Goal: Task Accomplishment & Management: Manage account settings

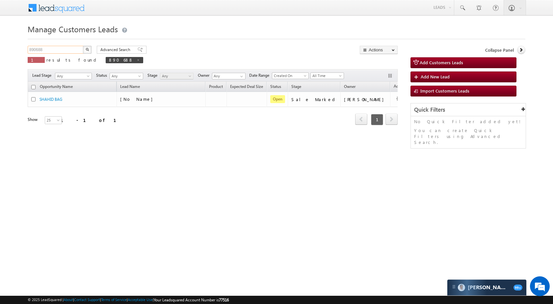
click at [47, 52] on input "890688" at bounding box center [56, 50] width 56 height 8
paste input "6087"
click at [87, 49] on img "button" at bounding box center [87, 49] width 3 height 3
click at [66, 44] on div "Manage Customers Leads 896087 X 1 results found 896087 Advanced Search Advanced…" at bounding box center [276, 104] width 497 height 165
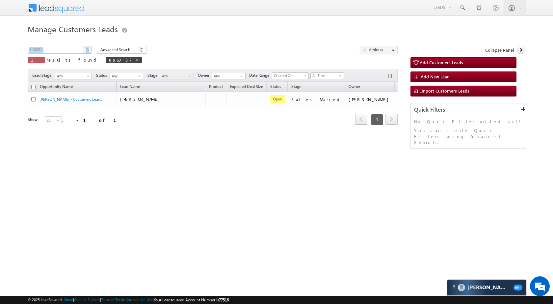
click at [66, 44] on div "Manage Customers Leads 896087 X 1 results found 896087 Advanced Search Advanced…" at bounding box center [276, 104] width 497 height 165
click at [75, 48] on input "896087" at bounding box center [56, 50] width 56 height 8
paste input "78120"
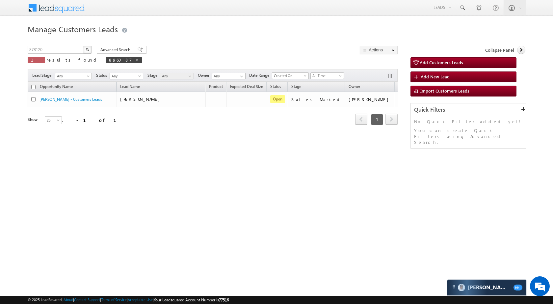
click at [87, 47] on button "button" at bounding box center [87, 50] width 9 height 8
click at [70, 52] on input "878120" at bounding box center [56, 50] width 56 height 8
paste input "81381"
click at [88, 47] on button "button" at bounding box center [87, 50] width 9 height 8
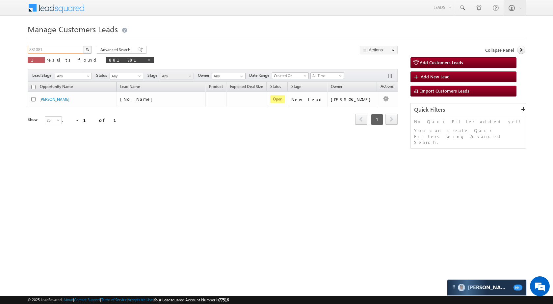
click at [56, 47] on input "881381" at bounding box center [56, 50] width 56 height 8
paste input "94112"
click at [89, 50] on img "button" at bounding box center [87, 49] width 3 height 3
click at [42, 50] on input "894112" at bounding box center [56, 50] width 56 height 8
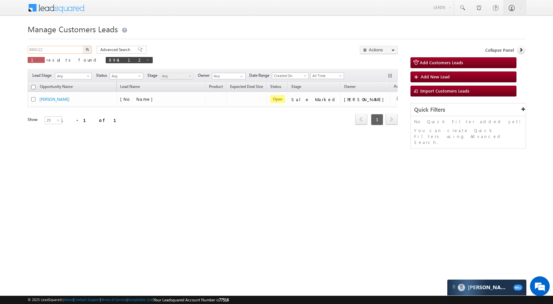
click at [42, 50] on input "894112" at bounding box center [56, 50] width 56 height 8
paste input "902883"
click at [83, 50] on input "902883" at bounding box center [56, 50] width 56 height 8
click at [86, 50] on img "button" at bounding box center [87, 49] width 3 height 3
click at [68, 51] on input "902883" at bounding box center [56, 50] width 56 height 8
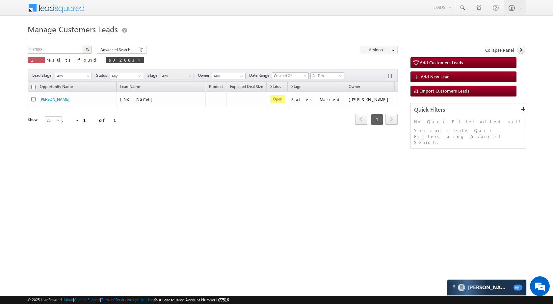
click at [68, 51] on input "902883" at bounding box center [56, 50] width 56 height 8
paste input "4655"
click at [88, 50] on img "button" at bounding box center [87, 49] width 3 height 3
click at [78, 53] on input "904655" at bounding box center [56, 50] width 56 height 8
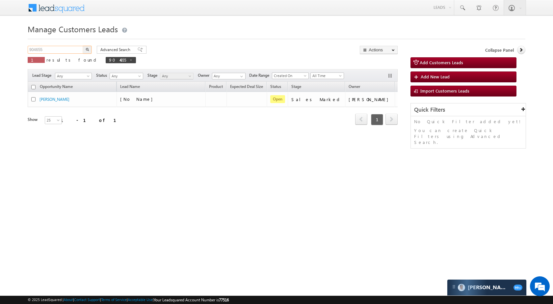
paste input "2870"
click at [91, 49] on button "button" at bounding box center [87, 50] width 9 height 8
click at [58, 45] on div "Manage Customers Leads 902870 X 1 results found 902870 Advanced Search Advanced…" at bounding box center [276, 104] width 497 height 165
click at [58, 51] on input "902870" at bounding box center [56, 50] width 56 height 8
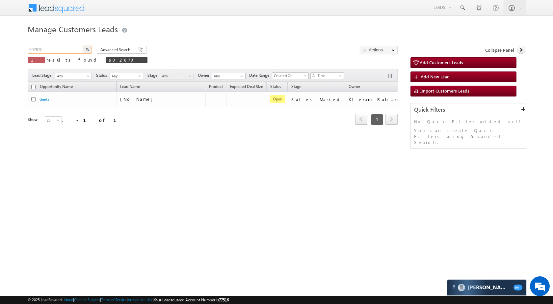
click at [58, 51] on input "902870" at bounding box center [56, 50] width 56 height 8
paste input "451"
click at [86, 46] on button "button" at bounding box center [87, 50] width 9 height 8
click at [58, 50] on input "904510" at bounding box center [56, 50] width 56 height 8
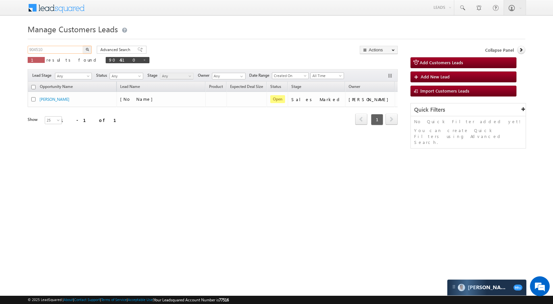
paste input "2889"
type input "902889"
click at [85, 48] on button "button" at bounding box center [87, 50] width 9 height 8
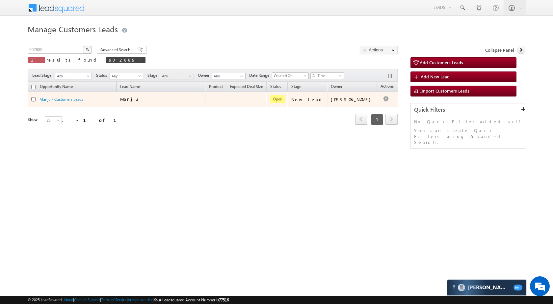
click at [386, 96] on td "Edit Change Owner Change Stage Add Activity Add Task Delete" at bounding box center [390, 99] width 27 height 15
click at [372, 104] on link "Edit" at bounding box center [372, 108] width 33 height 8
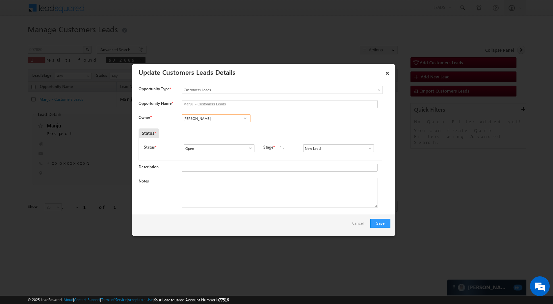
click at [216, 120] on input "[PERSON_NAME]" at bounding box center [216, 118] width 69 height 8
paste input "Kleram Rebar"
click at [211, 125] on link "Kleram Rabari kleram.rabari@sgrlimited.in" at bounding box center [216, 128] width 69 height 13
type input "Kleram Rabari"
click at [367, 148] on span at bounding box center [370, 147] width 7 height 5
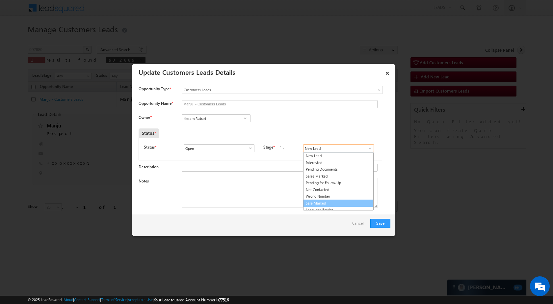
click at [324, 201] on link "Sale Marked" at bounding box center [338, 203] width 70 height 8
type input "Sale Marked"
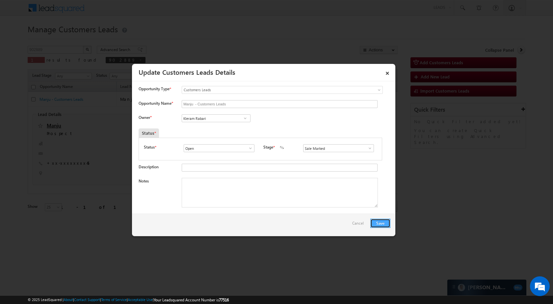
click at [385, 220] on button "Save" at bounding box center [380, 222] width 20 height 9
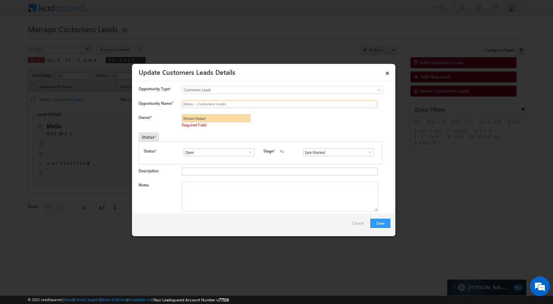
click at [250, 105] on input "Manju - Customers Leads" at bounding box center [280, 104] width 196 height 8
type input "Manju"
click at [375, 220] on button "Save" at bounding box center [380, 222] width 20 height 9
click at [231, 115] on input "Kleram Rabari" at bounding box center [216, 118] width 69 height 8
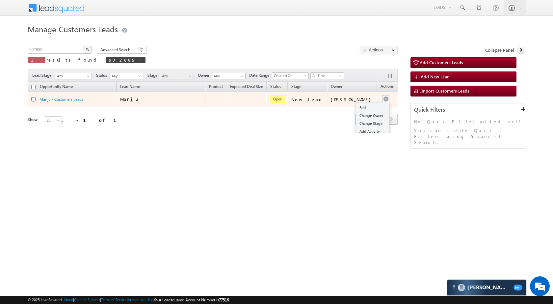
click at [382, 97] on button "button" at bounding box center [385, 99] width 7 height 7
click at [382, 101] on button "button" at bounding box center [385, 99] width 7 height 7
click at [380, 101] on div "Edit Change Owner Change Stage Add Activity Add Task Delete" at bounding box center [385, 99] width 11 height 9
click at [363, 106] on link "Edit" at bounding box center [372, 108] width 33 height 8
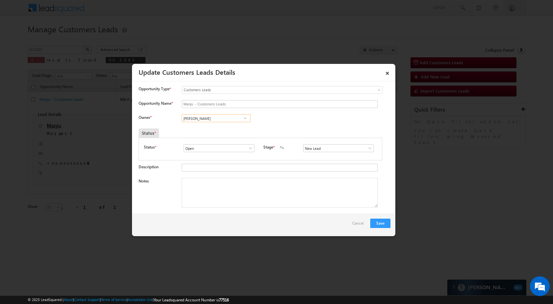
click at [219, 122] on input "[PERSON_NAME]" at bounding box center [216, 118] width 69 height 8
click at [201, 127] on link "Kleram [PERSON_NAME] [EMAIL_ADDRESS][PERSON_NAME][DOMAIN_NAME]" at bounding box center [216, 128] width 69 height 13
type input "Kleram Rabari"
click at [367, 149] on span at bounding box center [370, 147] width 7 height 5
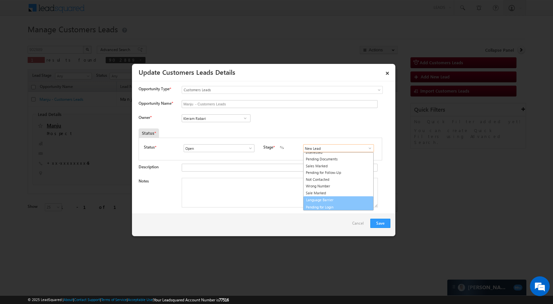
scroll to position [10, 0]
click at [337, 194] on link "Sale Marked" at bounding box center [338, 194] width 70 height 8
type input "Sale Marked"
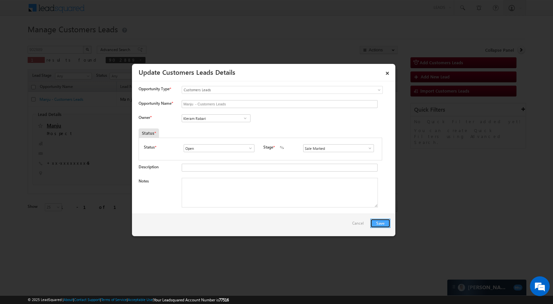
click at [375, 224] on button "Save" at bounding box center [380, 222] width 20 height 9
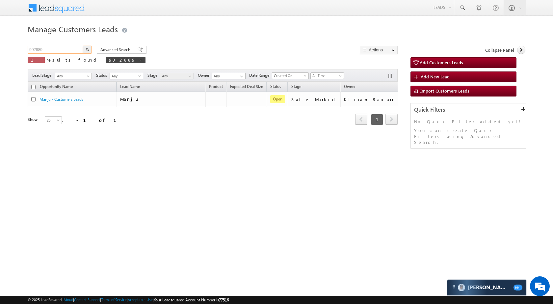
click at [58, 47] on input "902889" at bounding box center [56, 50] width 56 height 8
paste input "70"
click at [89, 50] on button "button" at bounding box center [87, 50] width 9 height 8
click at [68, 47] on input "902870" at bounding box center [56, 50] width 56 height 8
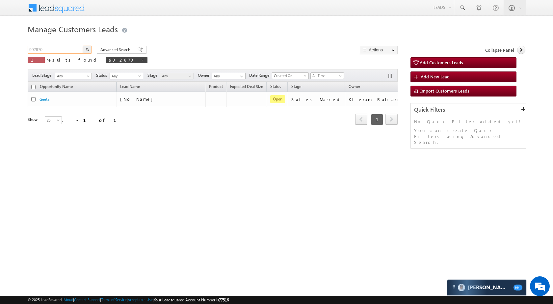
click at [68, 47] on input "902870" at bounding box center [56, 50] width 56 height 8
paste input "88"
type input "902888"
click at [84, 49] on button "button" at bounding box center [87, 50] width 9 height 8
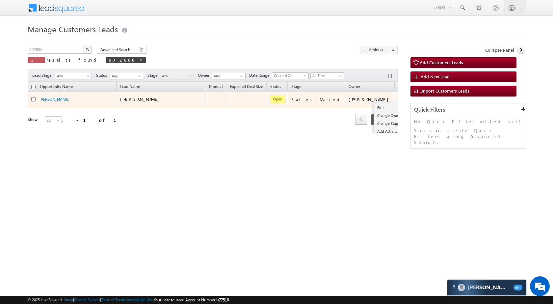
click at [398, 99] on div "Edit Change Owner Change Stage Add Activity Add Task Delete" at bounding box center [403, 99] width 11 height 9
click at [374, 111] on link "Edit" at bounding box center [390, 108] width 33 height 8
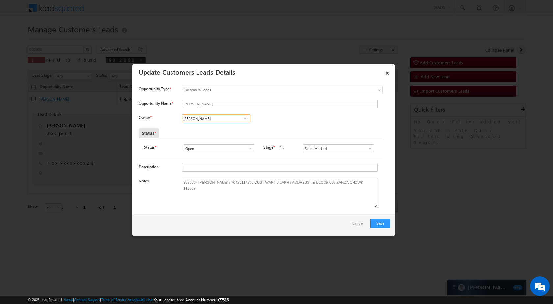
click at [220, 119] on input "Rohit Tiwari" at bounding box center [216, 118] width 69 height 8
paste input "ana Sangram Singh"
click at [226, 131] on span "rana.singh@sgrlimited.in" at bounding box center [213, 131] width 59 height 5
type input "Rana Sangram Singh"
click at [387, 225] on button "Save" at bounding box center [380, 222] width 20 height 9
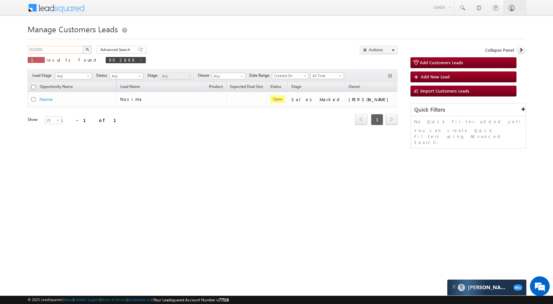
click at [68, 46] on input "902888" at bounding box center [56, 50] width 56 height 8
paste input "76"
type input "902876"
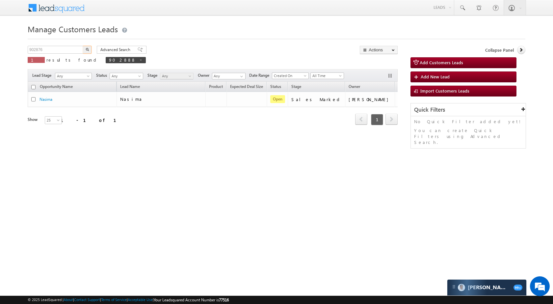
click at [87, 49] on img "button" at bounding box center [87, 49] width 3 height 3
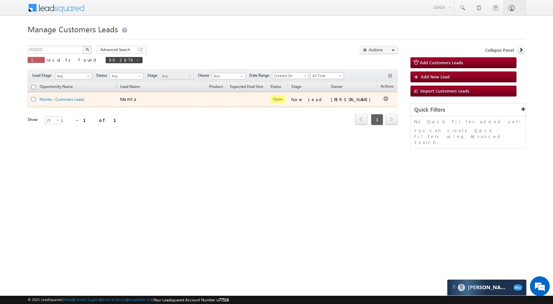
click at [380, 96] on td "Edit Change Owner Change Stage Add Activity Add Task Delete" at bounding box center [390, 99] width 27 height 15
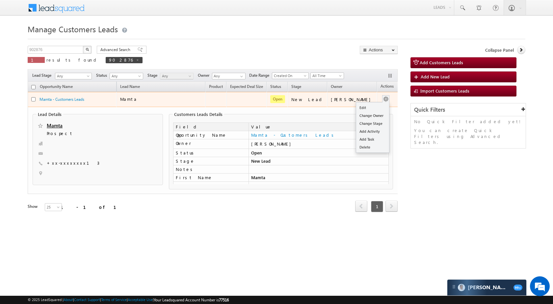
click at [382, 97] on span at bounding box center [385, 98] width 7 height 7
click at [369, 105] on td "[PERSON_NAME]" at bounding box center [352, 99] width 50 height 15
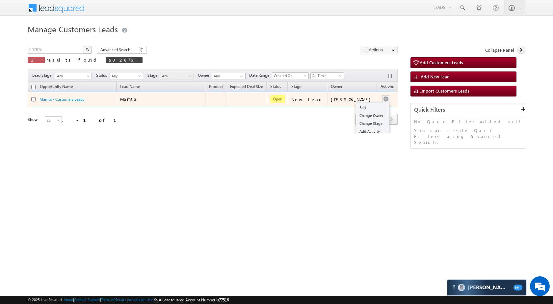
click at [382, 98] on button "button" at bounding box center [385, 99] width 7 height 7
click at [365, 106] on link "Edit" at bounding box center [372, 108] width 33 height 8
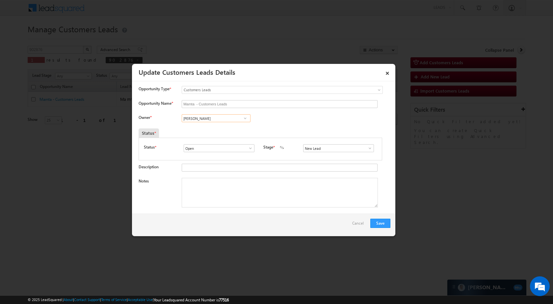
click at [209, 120] on input "[PERSON_NAME]" at bounding box center [216, 118] width 69 height 8
type input "Banveer Singh"
click at [368, 146] on span at bounding box center [370, 147] width 7 height 5
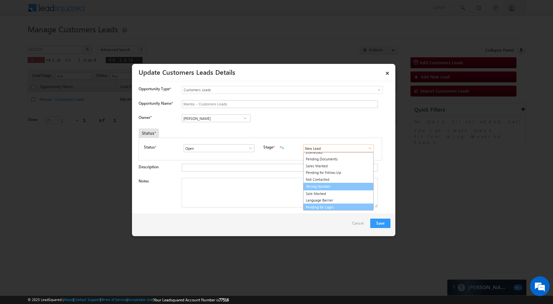
scroll to position [10, 0]
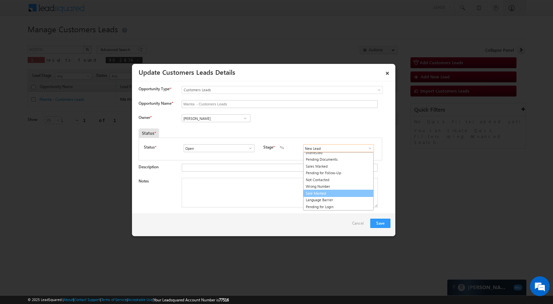
click at [328, 190] on link "Sale Marked" at bounding box center [338, 194] width 70 height 8
type input "Sale Marked"
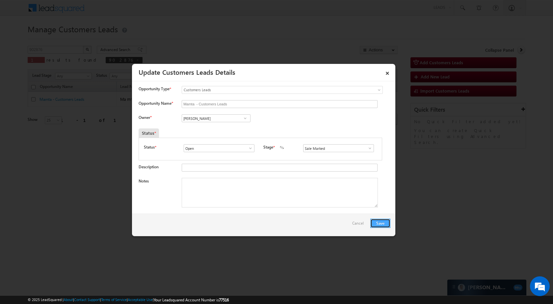
click at [380, 219] on button "Save" at bounding box center [380, 222] width 20 height 9
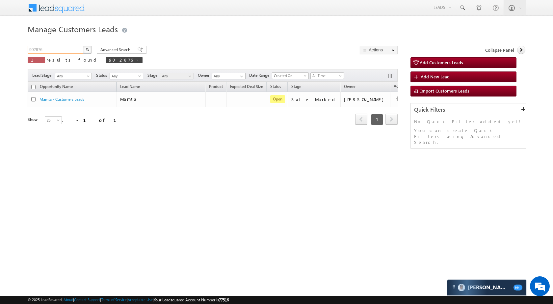
click at [57, 49] on input "902876" at bounding box center [56, 50] width 56 height 8
paste input "893997"
click at [87, 51] on img "button" at bounding box center [87, 49] width 3 height 3
click at [58, 50] on input "893997" at bounding box center [56, 50] width 56 height 8
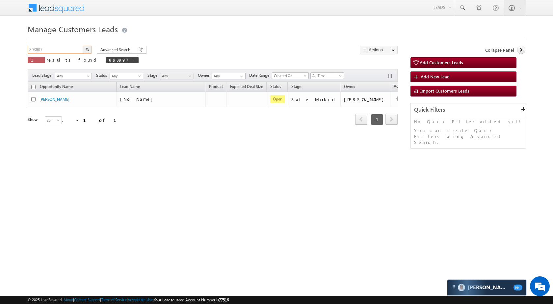
click at [58, 50] on input "893997" at bounding box center [56, 50] width 56 height 8
paste input "904436"
click at [89, 48] on button "button" at bounding box center [87, 50] width 9 height 8
click at [58, 52] on input "904436" at bounding box center [56, 50] width 56 height 8
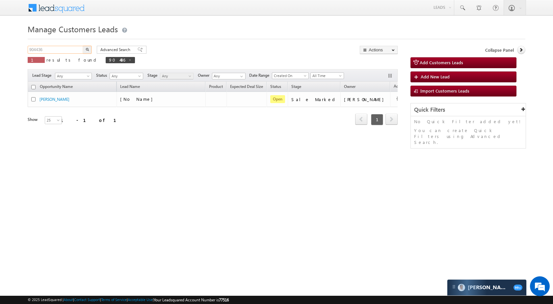
paste input "70"
click at [89, 48] on img "button" at bounding box center [87, 49] width 3 height 3
click at [59, 48] on input "904470" at bounding box center [56, 50] width 56 height 8
paste input "52"
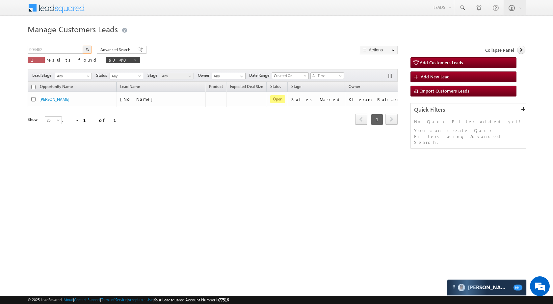
click at [84, 49] on button "button" at bounding box center [87, 50] width 9 height 8
click at [50, 52] on input "904452" at bounding box center [56, 50] width 56 height 8
paste input "5720"
type input "905720"
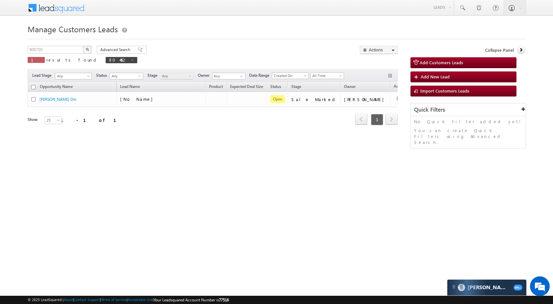
click at [87, 48] on img "button" at bounding box center [87, 49] width 3 height 3
